Goal: Task Accomplishment & Management: Use online tool/utility

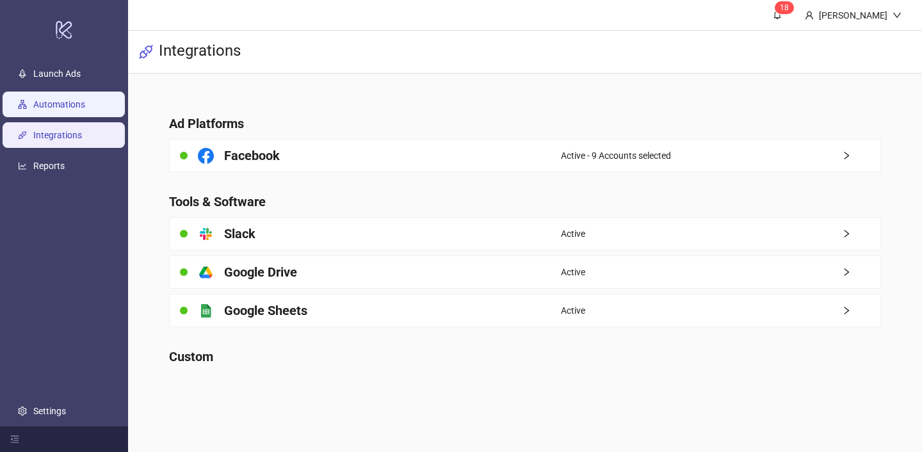
click at [85, 99] on link "Automations" at bounding box center [59, 104] width 52 height 10
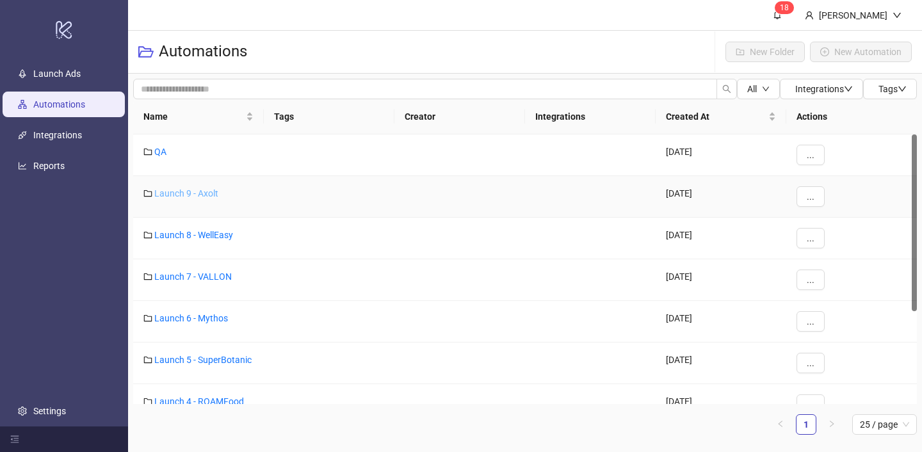
click at [198, 195] on link "Launch 9 - Axolt" at bounding box center [186, 193] width 64 height 10
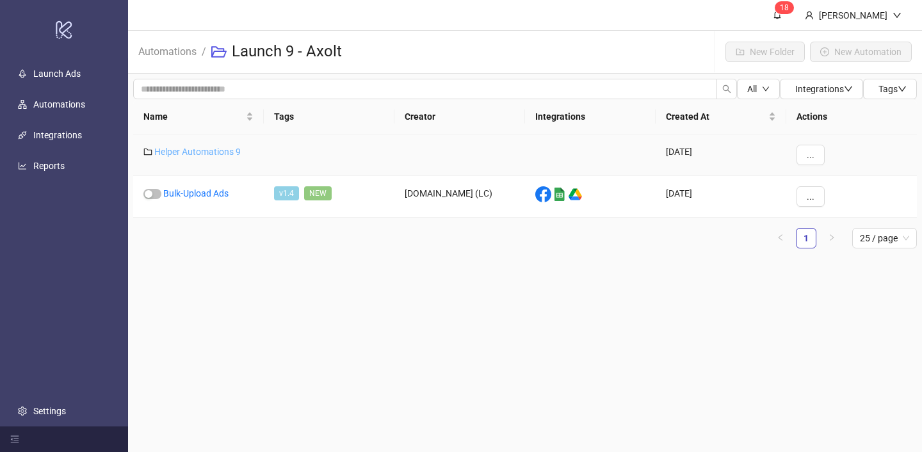
click at [198, 147] on link "Helper Automations 9" at bounding box center [197, 152] width 86 height 10
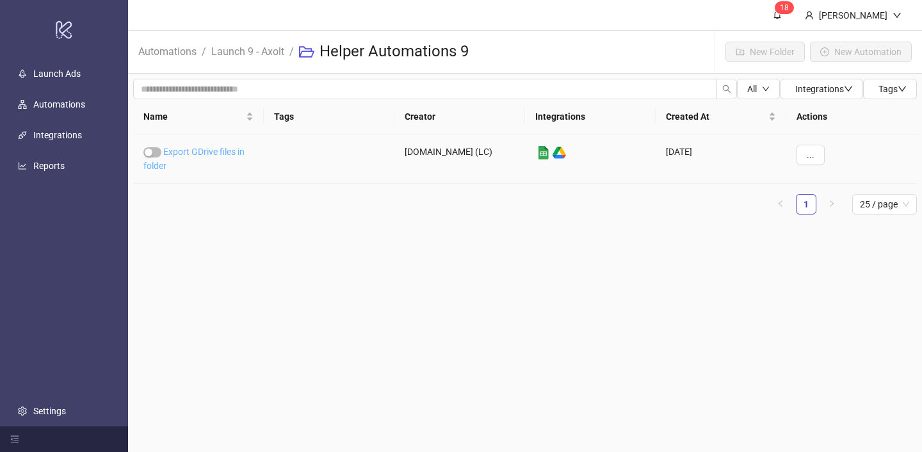
click at [198, 149] on link "Export GDrive files in folder" at bounding box center [193, 159] width 101 height 24
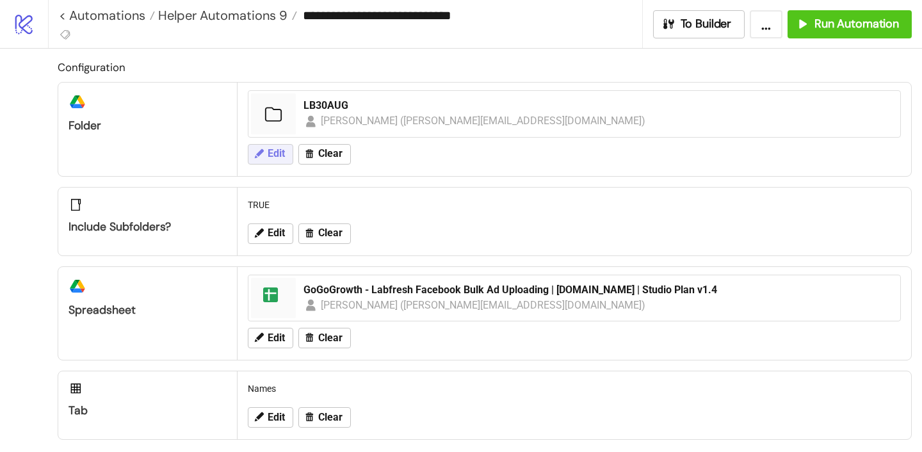
click at [261, 150] on icon at bounding box center [259, 153] width 9 height 9
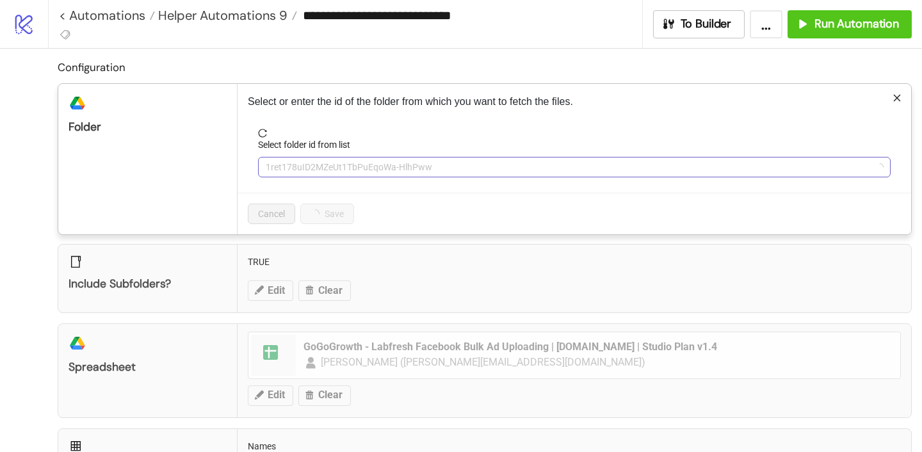
click at [298, 172] on span "1ret178uID2MZeUt1TbPuEqoWa-HlhPww" at bounding box center [574, 166] width 617 height 19
click at [298, 172] on span "LB30AUG" at bounding box center [574, 166] width 617 height 19
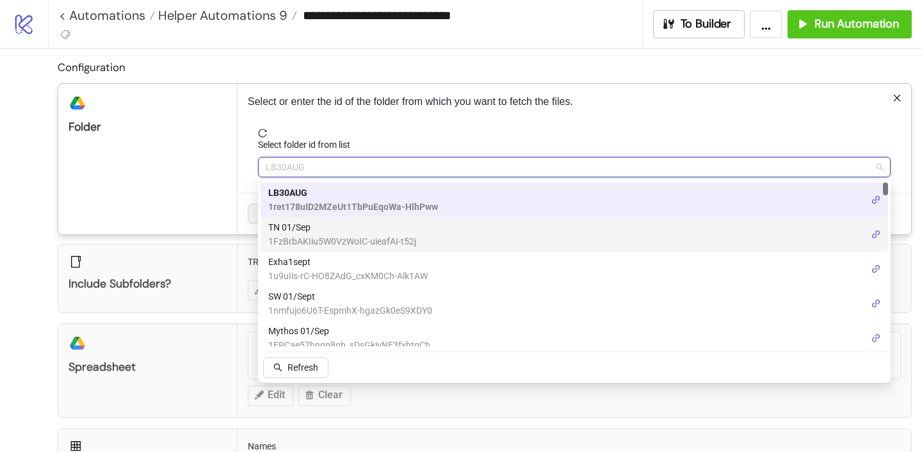
click at [299, 236] on span "1FzBrbAKIiu5W0VzWoIC-uieafAI-t52j" at bounding box center [342, 241] width 148 height 14
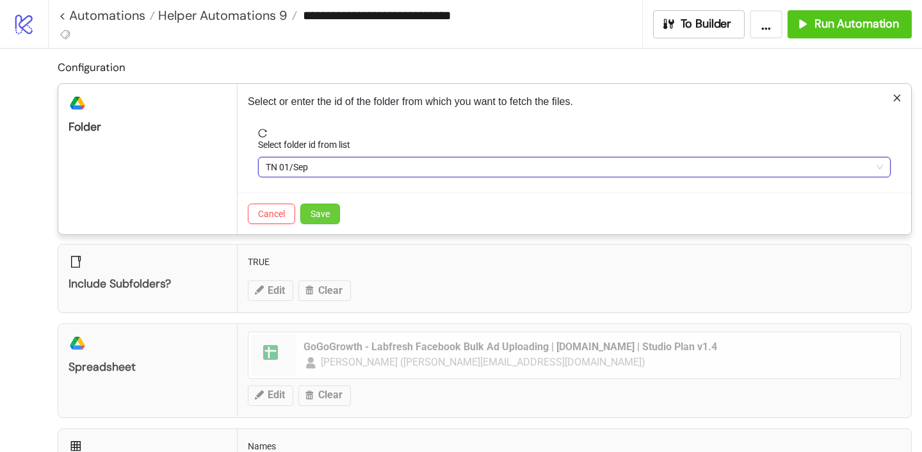
click at [319, 209] on span "Save" at bounding box center [320, 214] width 19 height 10
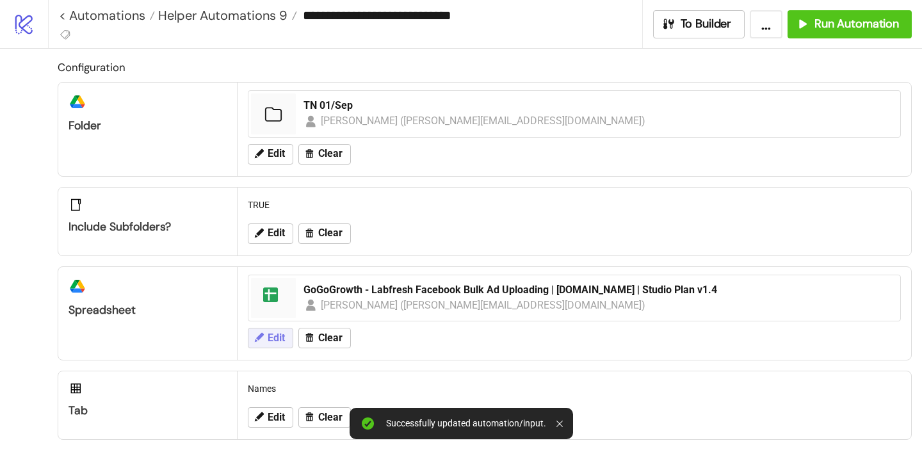
click at [272, 346] on button "Edit" at bounding box center [270, 338] width 45 height 20
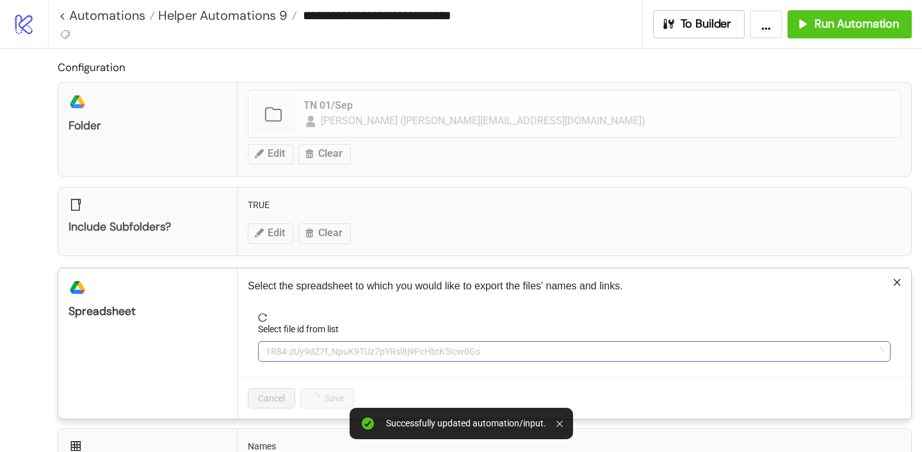
click at [291, 357] on span "1R84-zUy9dZ7f_NpuK9TUz7pYRsl8j9PcHbtK5Icw0Gs" at bounding box center [574, 351] width 617 height 19
click at [291, 357] on span "GoGoGrowth - Labfresh Facebook Bulk Ad Uploading | [DOMAIN_NAME] | Studio Plan …" at bounding box center [574, 351] width 617 height 19
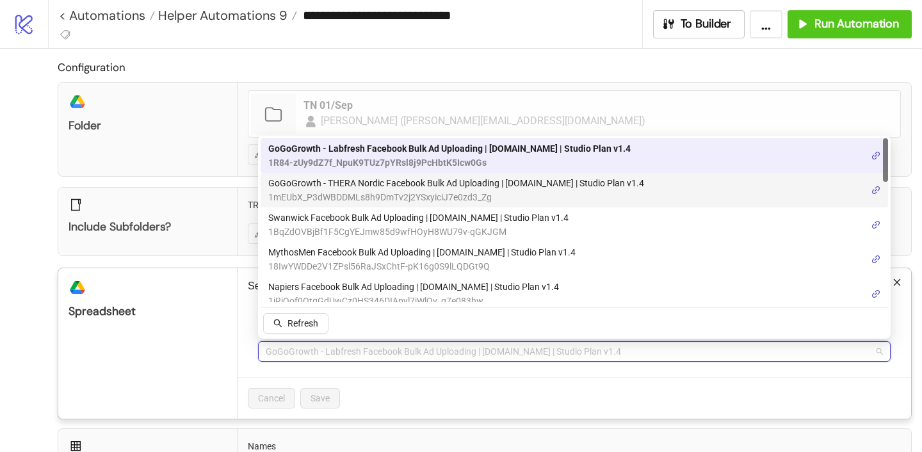
click at [348, 184] on span "GoGoGrowth - THERA Nordic Facebook Bulk Ad Uploading | [DOMAIN_NAME] | Studio P…" at bounding box center [456, 183] width 376 height 14
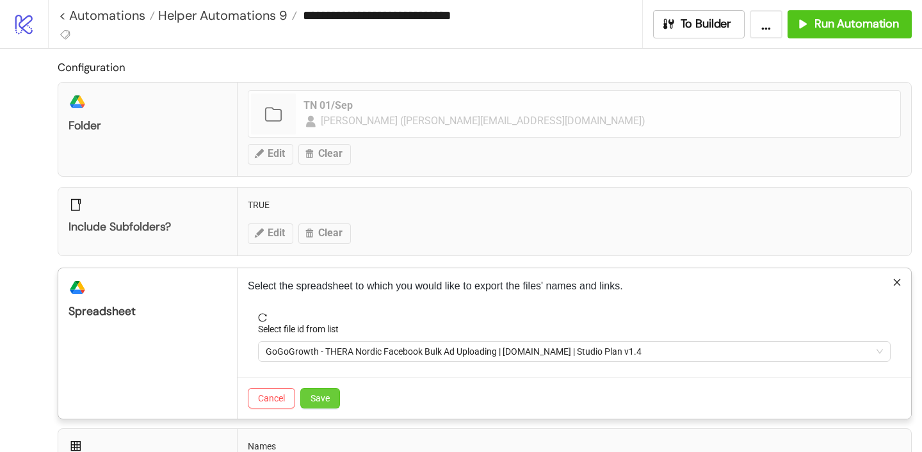
click at [329, 395] on span "Save" at bounding box center [320, 398] width 19 height 10
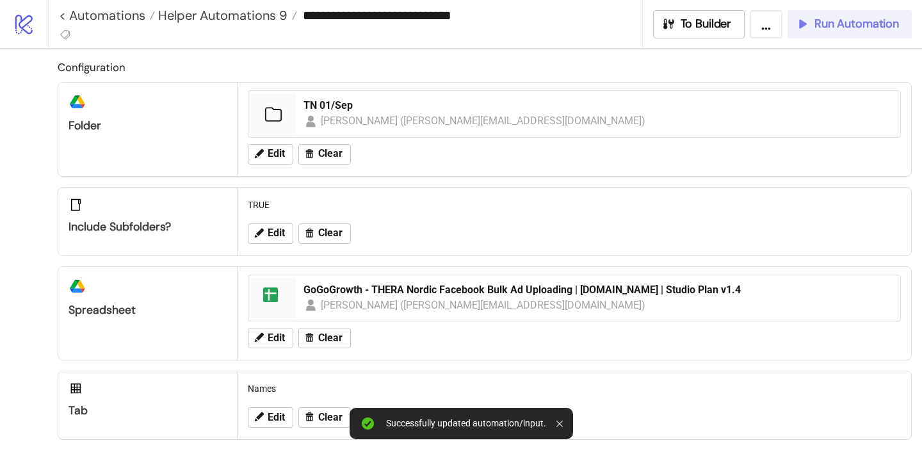
click at [808, 26] on icon "button" at bounding box center [802, 24] width 14 height 14
